Goal: Task Accomplishment & Management: Manage account settings

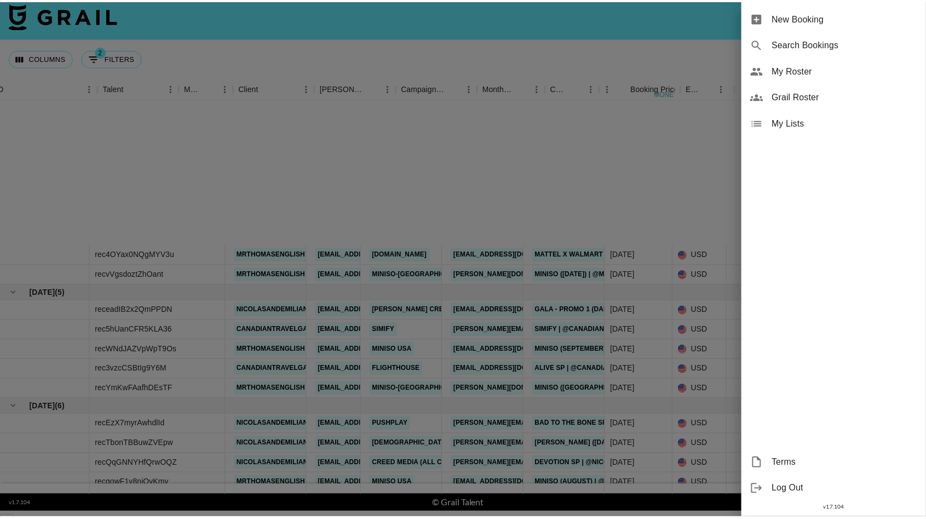
scroll to position [152, 0]
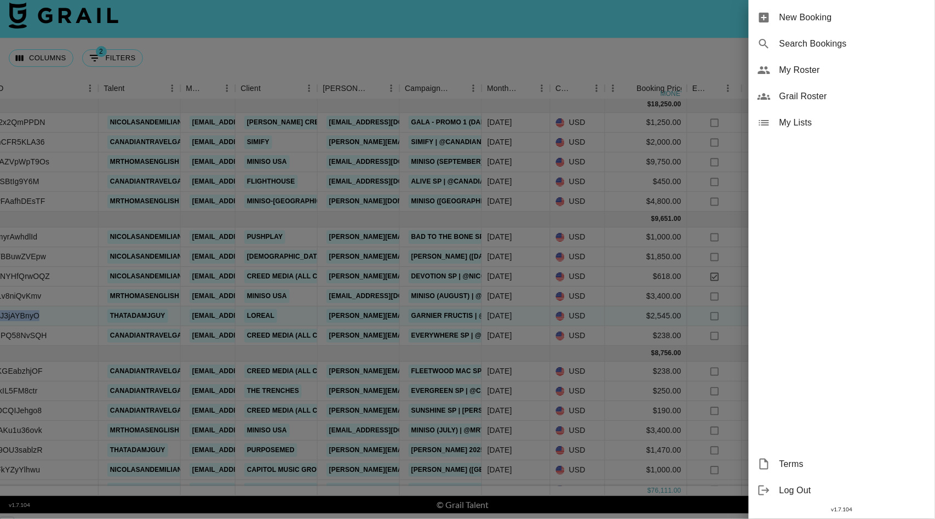
click at [800, 72] on span "My Roster" at bounding box center [852, 70] width 147 height 13
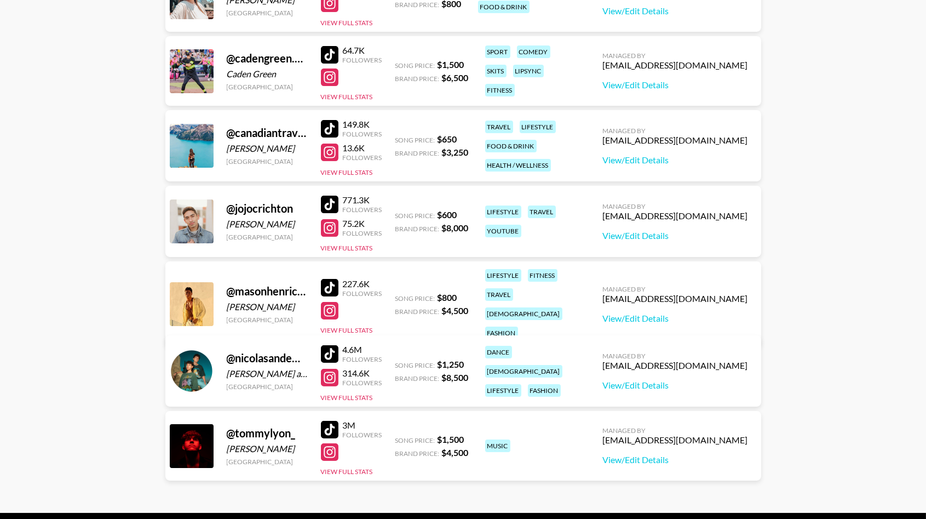
scroll to position [278, 0]
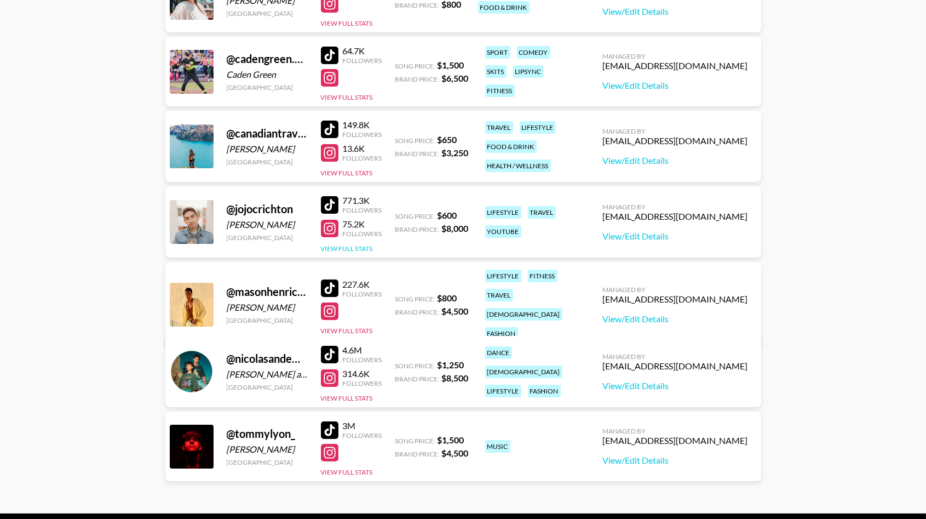
click at [344, 247] on button "View Full Stats" at bounding box center [347, 248] width 52 height 8
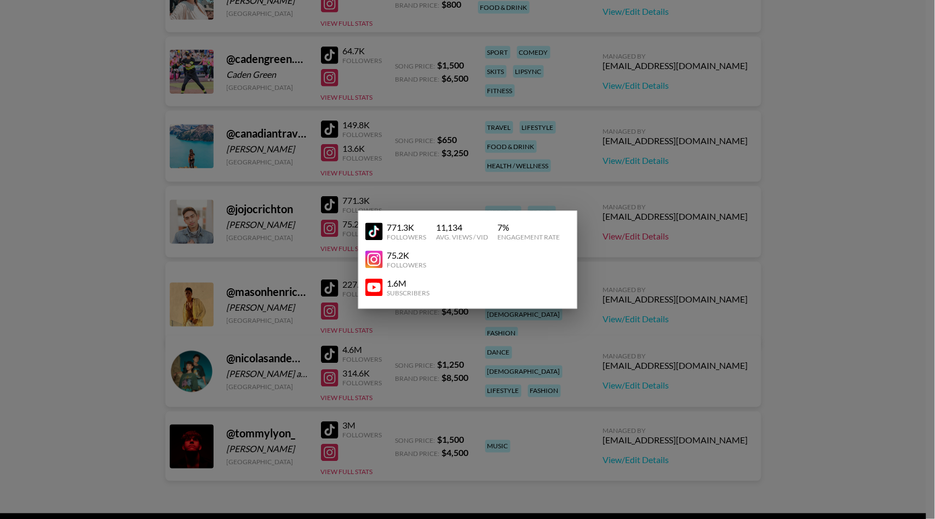
click at [665, 238] on div at bounding box center [467, 259] width 935 height 519
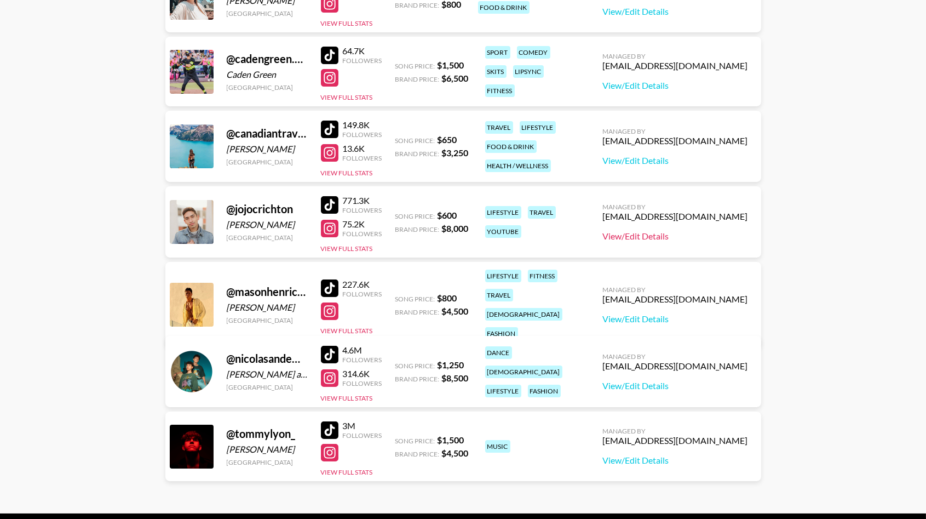
click at [681, 235] on link "View/Edit Details" at bounding box center [675, 236] width 145 height 11
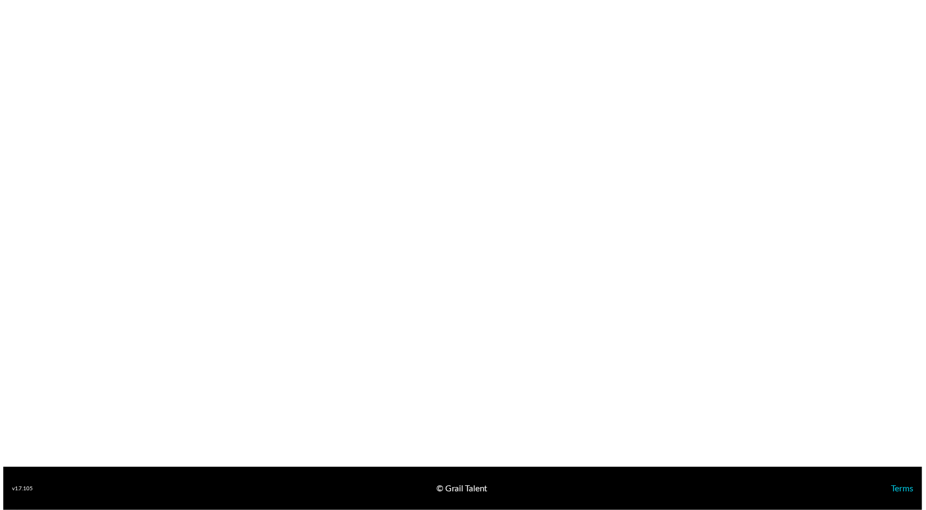
scroll to position [749, 0]
select select "USD"
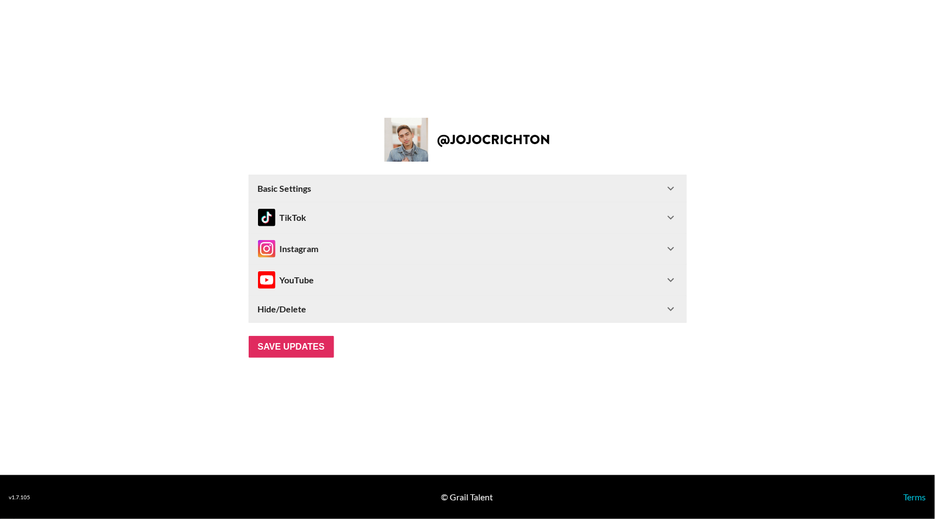
click at [323, 189] on div "Basic Settings" at bounding box center [461, 188] width 406 height 11
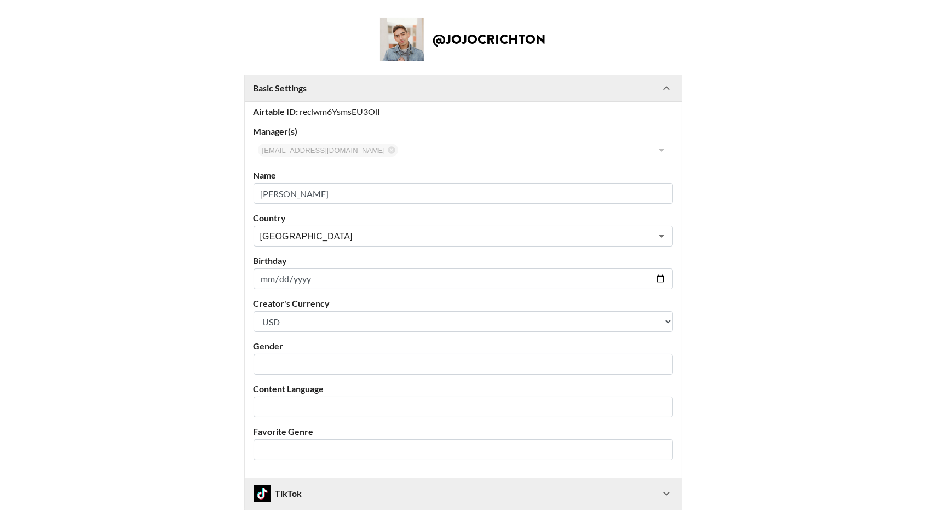
click at [399, 90] on div "Basic Settings" at bounding box center [457, 88] width 406 height 11
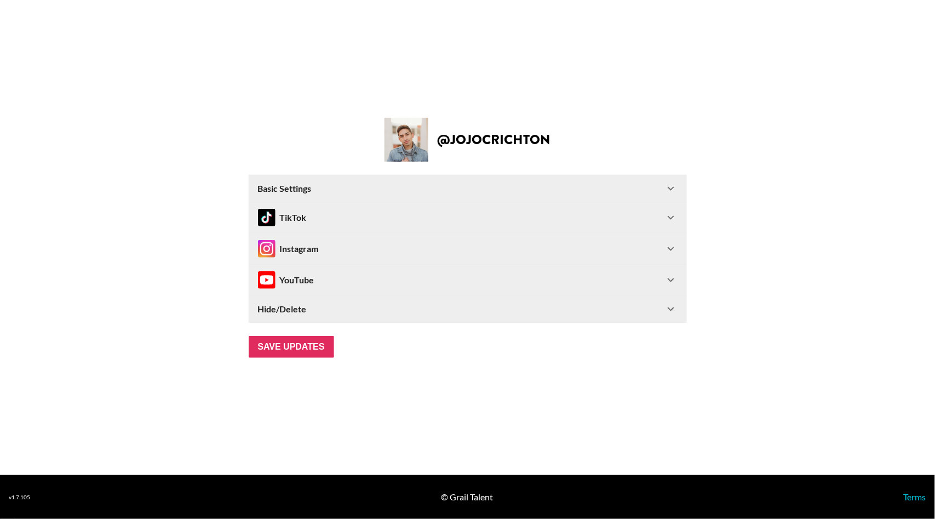
click at [351, 225] on div "TikTok" at bounding box center [461, 218] width 406 height 18
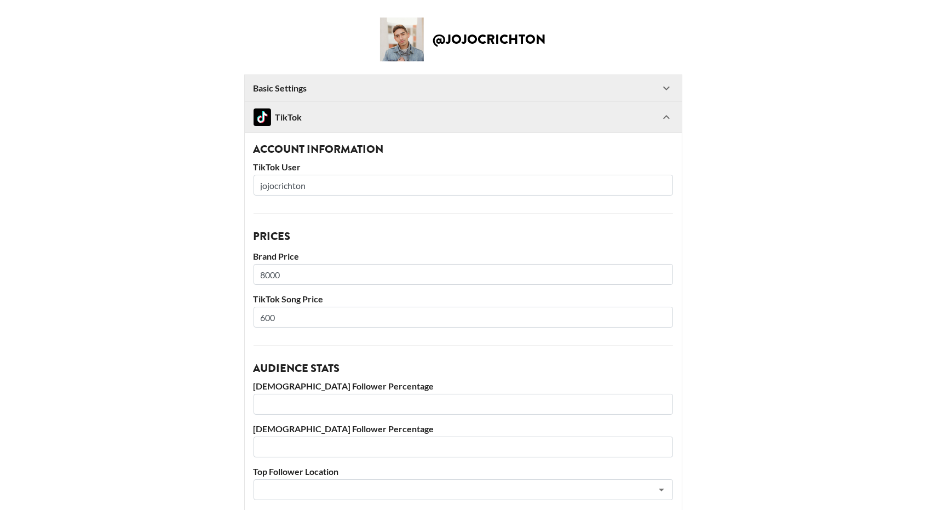
click at [334, 115] on div "TikTok" at bounding box center [457, 117] width 406 height 18
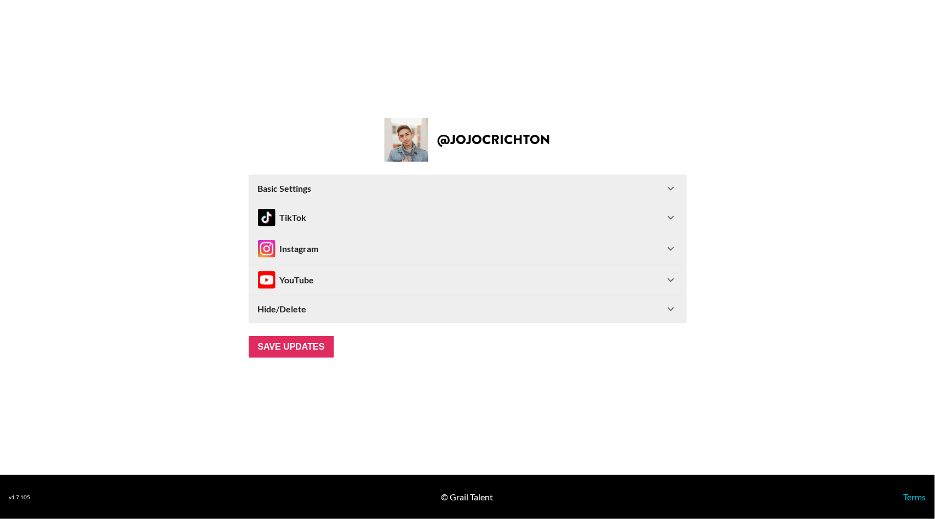
click at [334, 115] on section "@ jojocrichton Basic Settings Airtable ID: reclwm6YsmsEU3OlI Manager(s) bfuller…" at bounding box center [467, 237] width 935 height 475
click at [347, 261] on div "Instagram" at bounding box center [467, 248] width 437 height 31
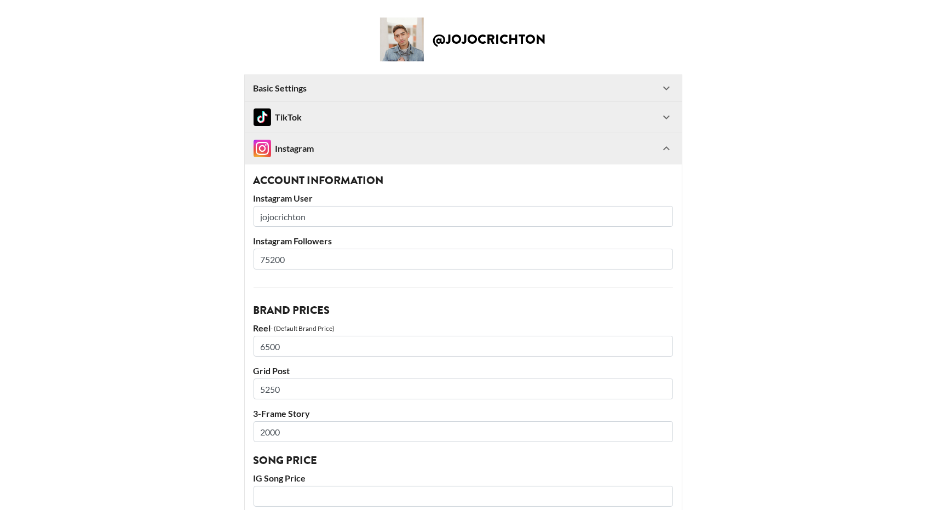
click at [342, 154] on div "Instagram" at bounding box center [457, 149] width 406 height 18
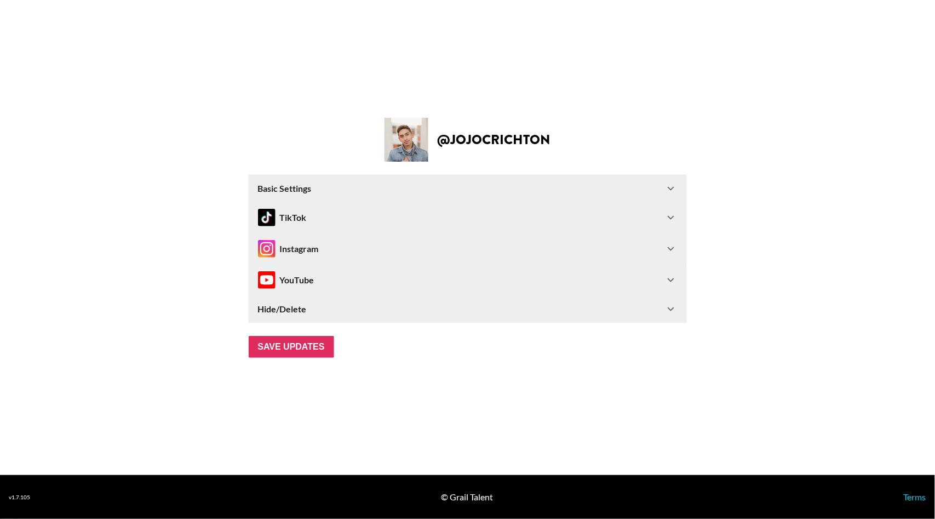
click at [329, 284] on div "YouTube" at bounding box center [461, 280] width 406 height 18
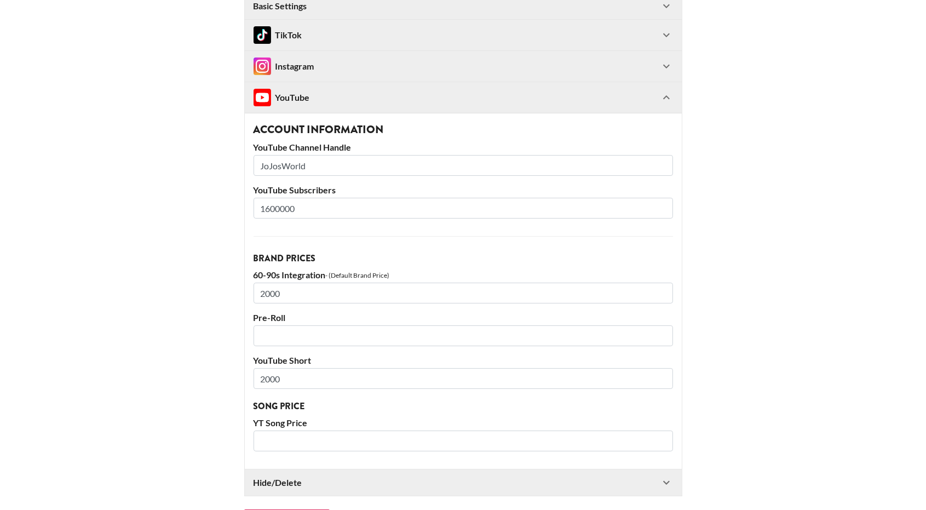
scroll to position [79, 0]
